Goal: Check status

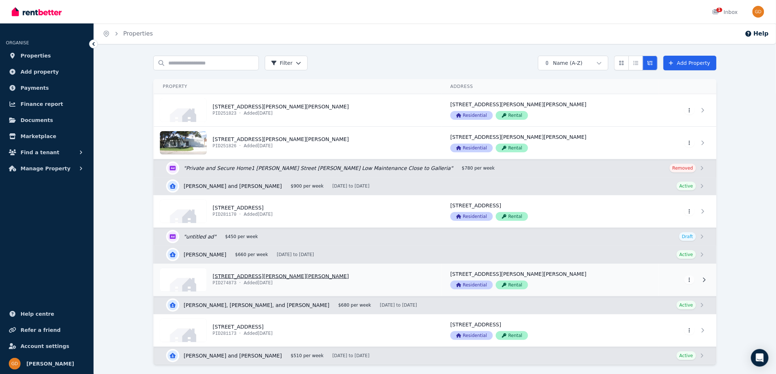
click at [238, 279] on link "View property details" at bounding box center [297, 280] width 287 height 32
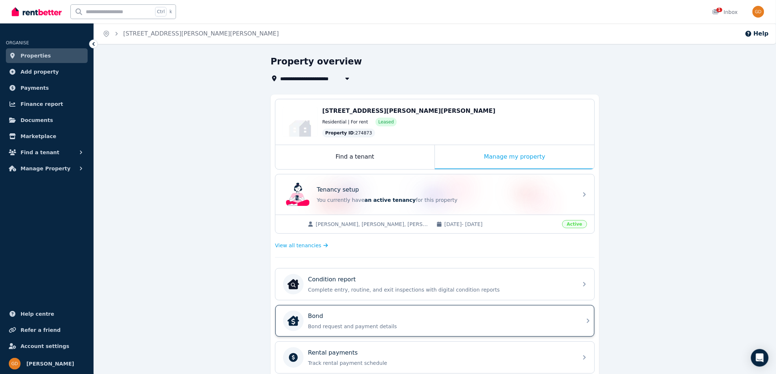
click at [372, 318] on div "Bond" at bounding box center [440, 316] width 265 height 9
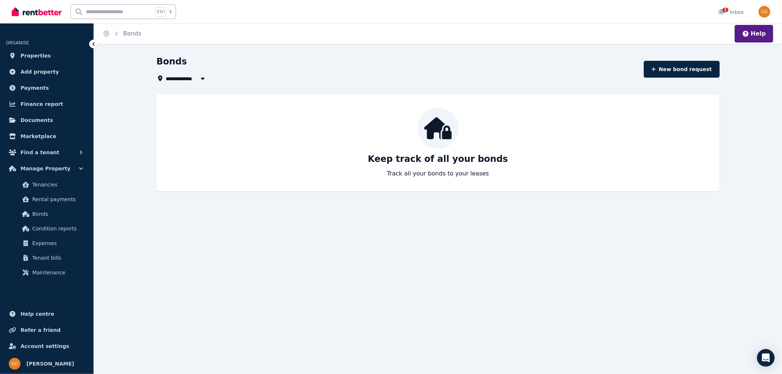
click at [93, 45] on icon at bounding box center [93, 43] width 7 height 7
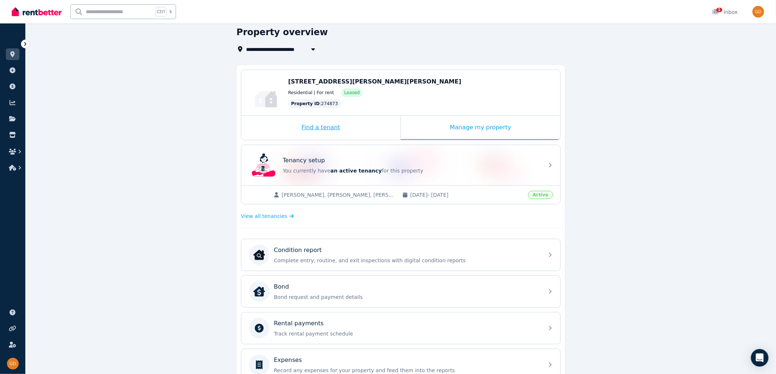
scroll to position [31, 0]
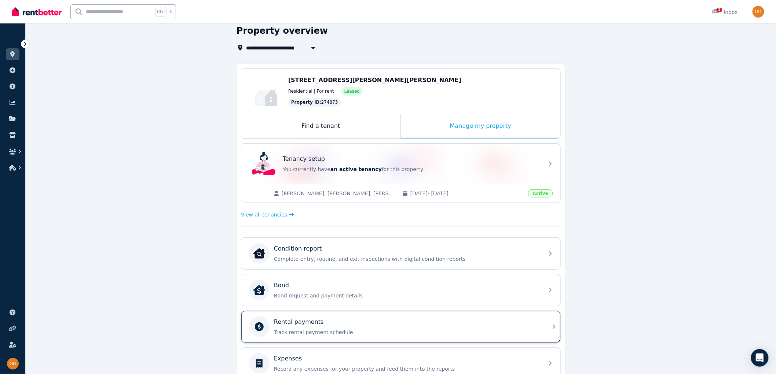
click at [375, 326] on div "Rental payments" at bounding box center [406, 322] width 265 height 9
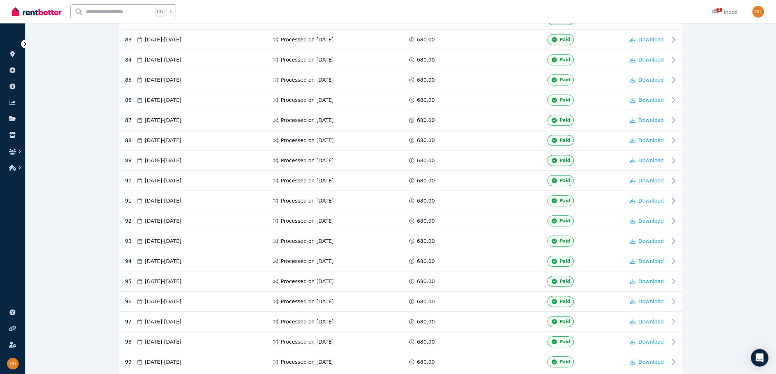
scroll to position [1797, 0]
click at [717, 11] on span "1" at bounding box center [719, 10] width 6 height 4
